Goal: Task Accomplishment & Management: Manage account settings

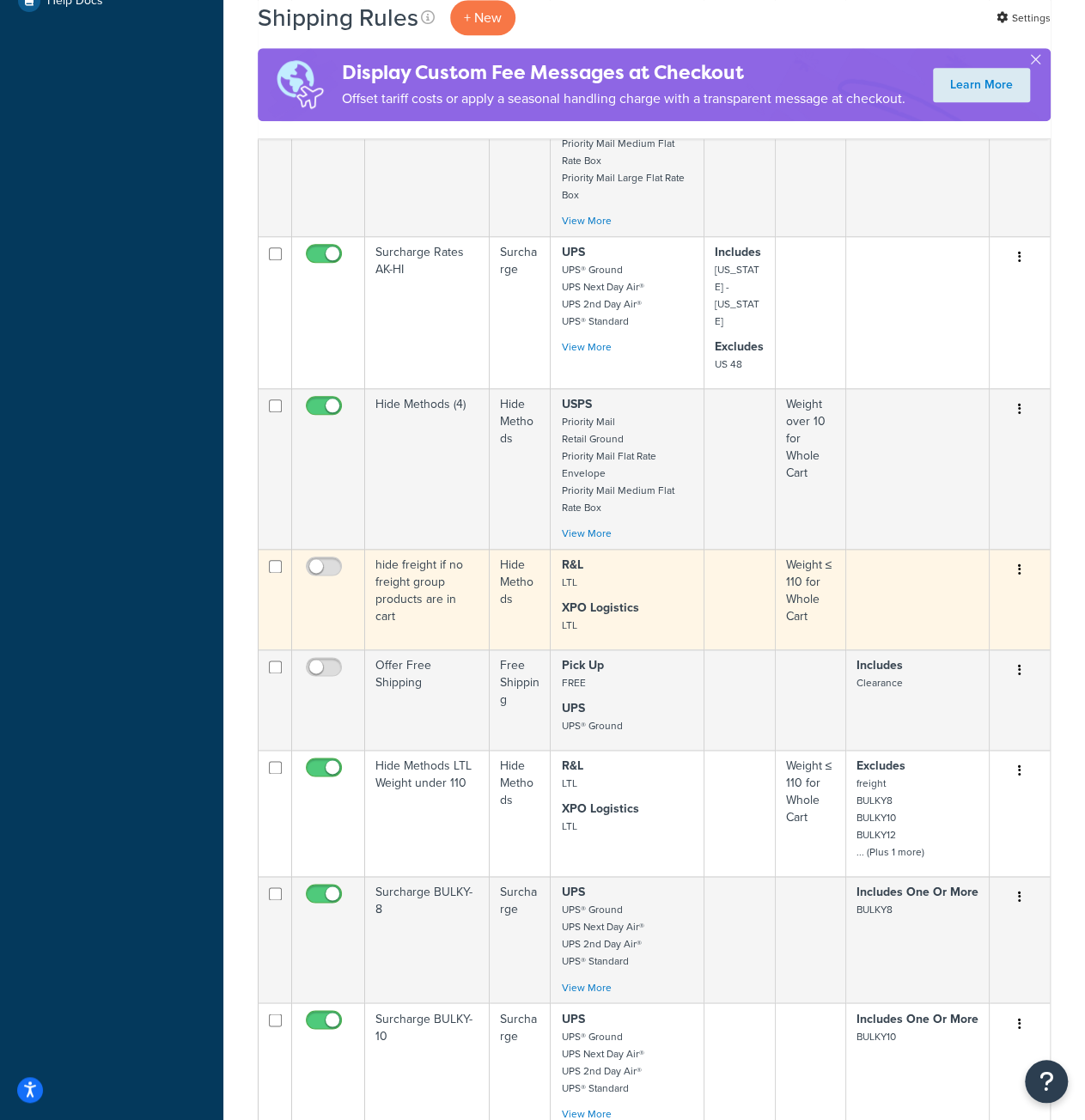
scroll to position [859, 0]
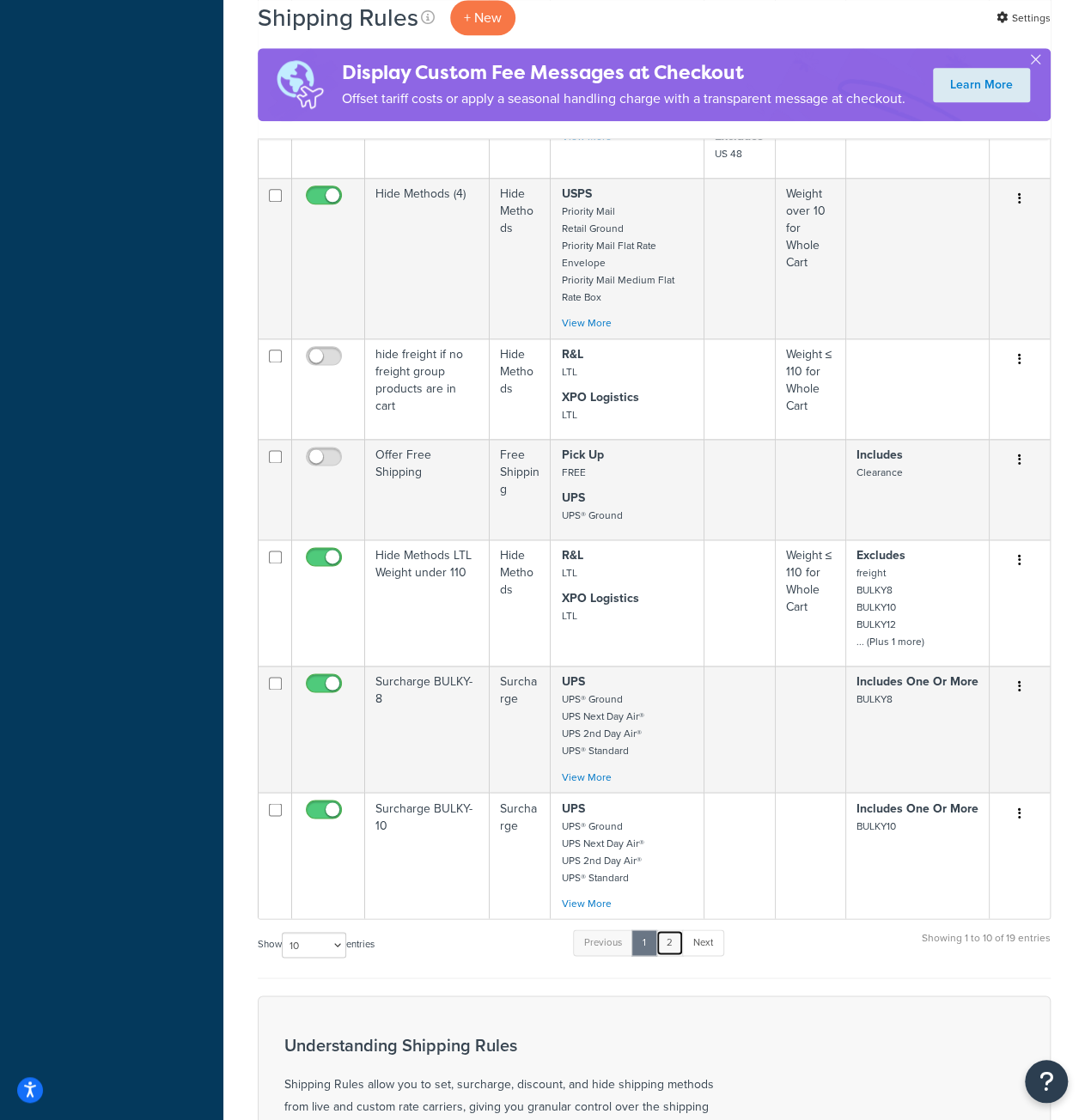
click at [678, 929] on link "2" at bounding box center [670, 942] width 29 height 26
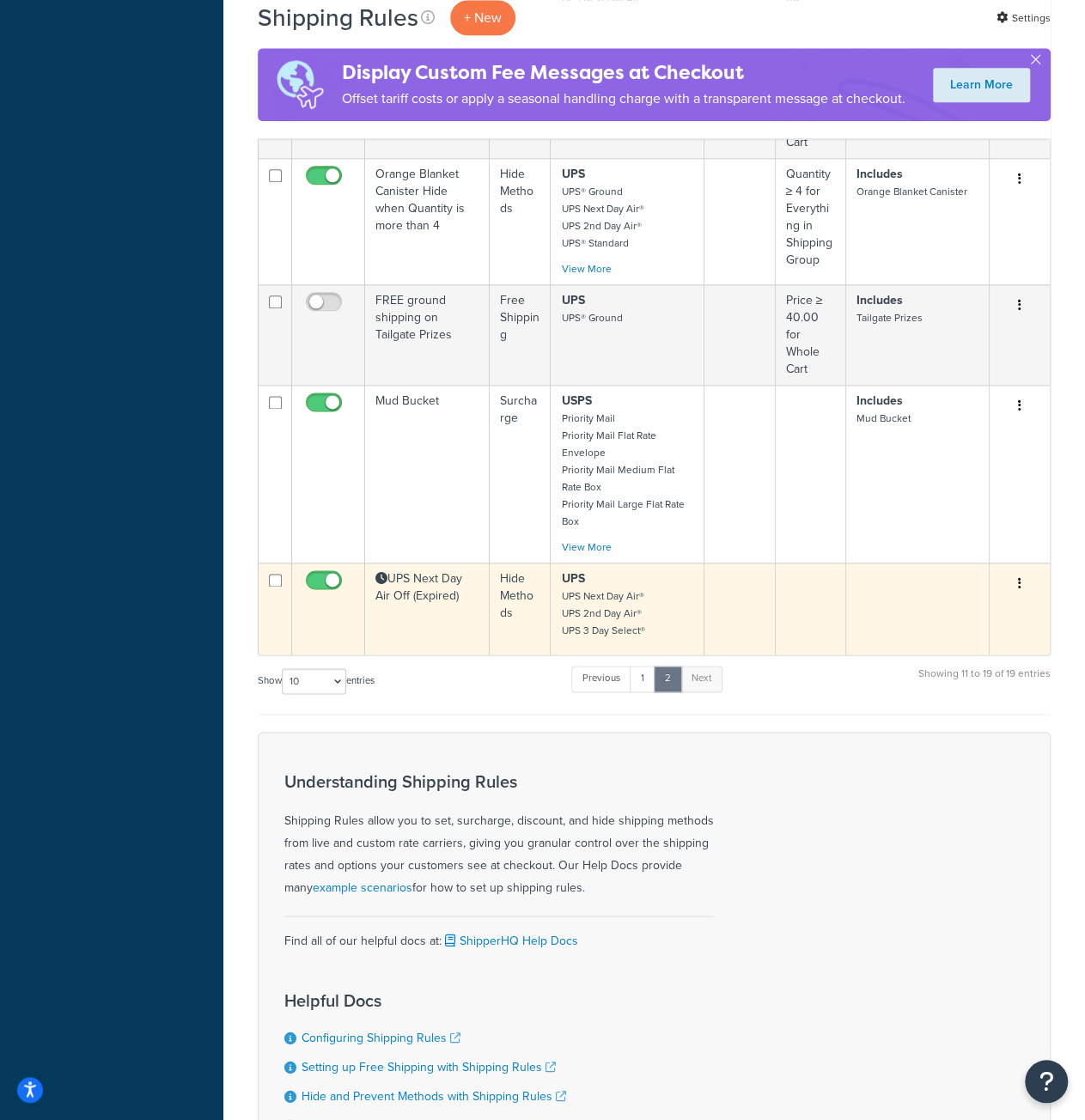
click at [435, 573] on td "UPS Next Day Air Off (Expired)" at bounding box center [427, 609] width 125 height 92
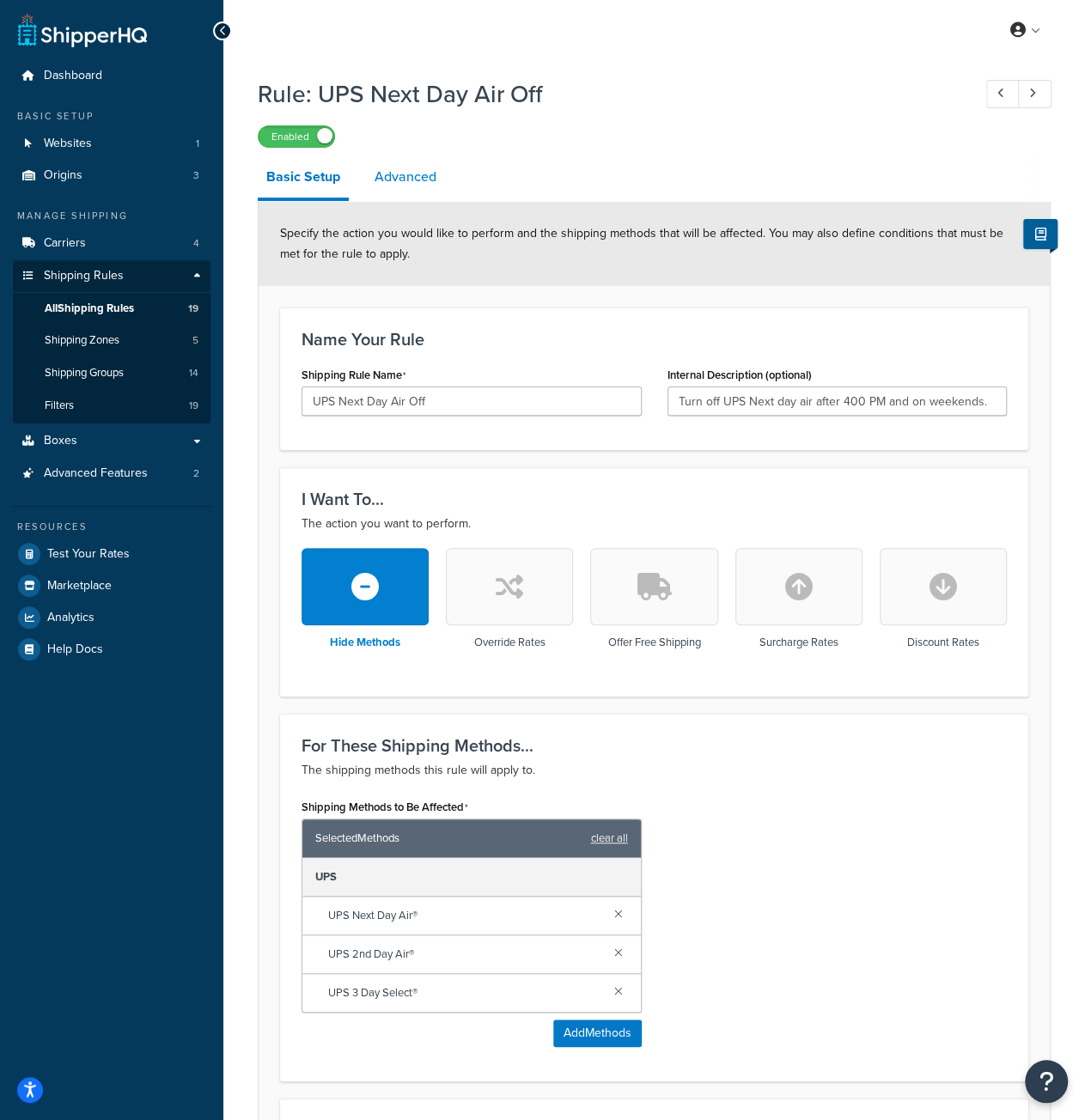
click at [409, 176] on link "Advanced" at bounding box center [405, 177] width 79 height 41
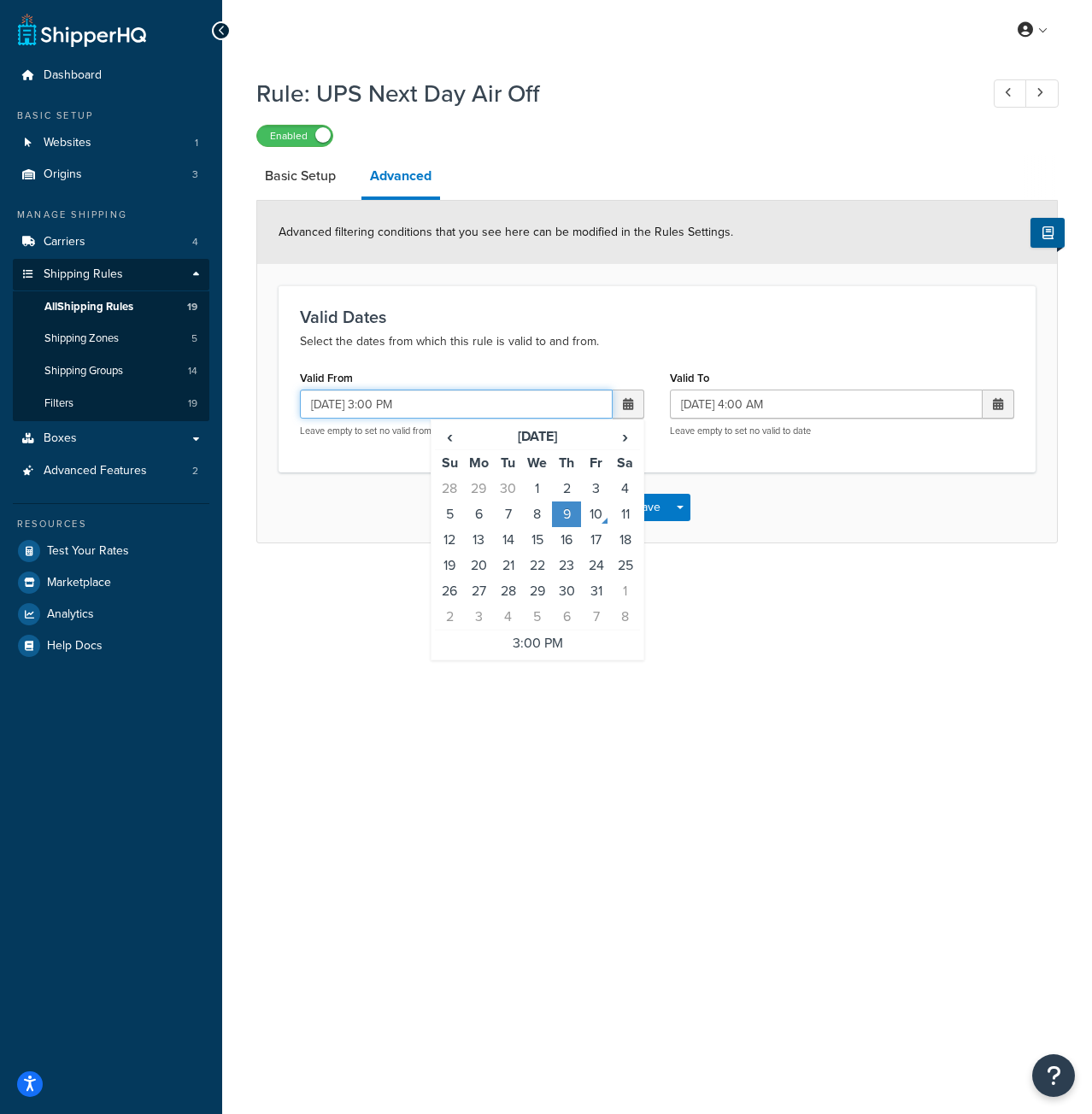
click at [328, 404] on input "[DATE] 3:00 PM" at bounding box center [456, 405] width 313 height 29
type input "[DATE] 3:00 PM"
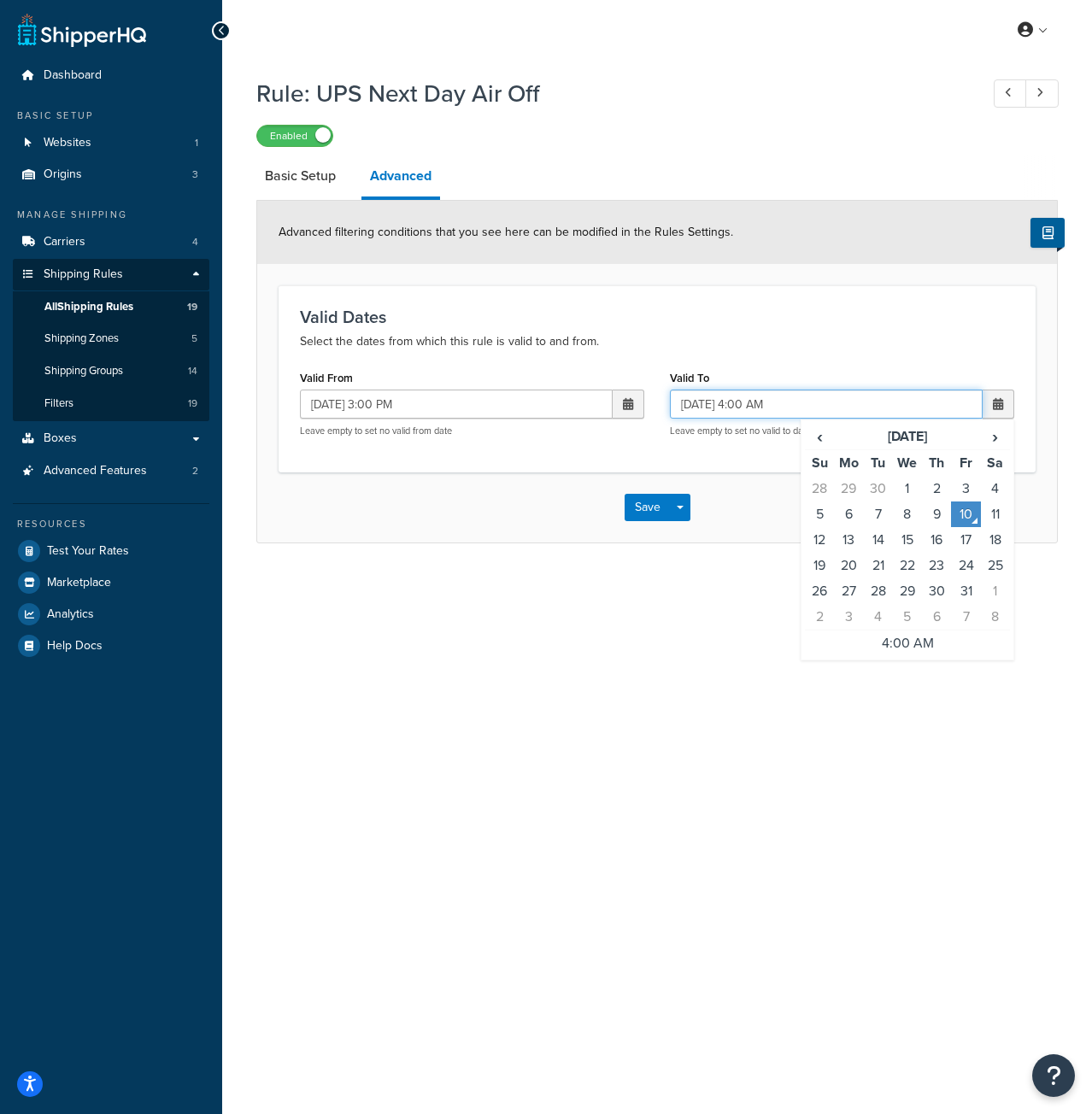
click at [750, 396] on input "[DATE] 4:00 AM" at bounding box center [825, 405] width 313 height 29
click at [841, 535] on td "13" at bounding box center [849, 541] width 29 height 26
type input "[DATE] 4:00 AM"
click at [651, 501] on button "Save" at bounding box center [647, 508] width 46 height 28
